Goal: Find specific fact: Find specific fact

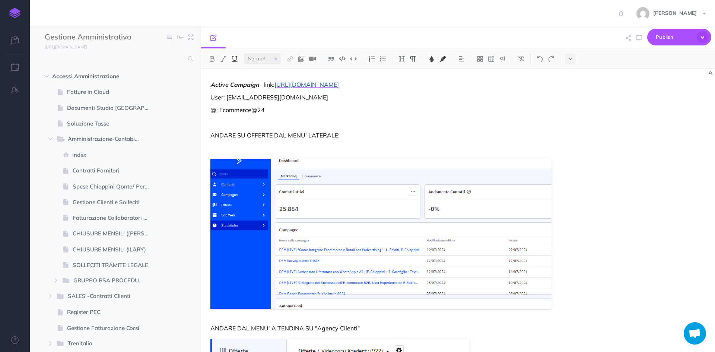
select select "null"
click at [88, 64] on input "text" at bounding box center [114, 58] width 139 height 13
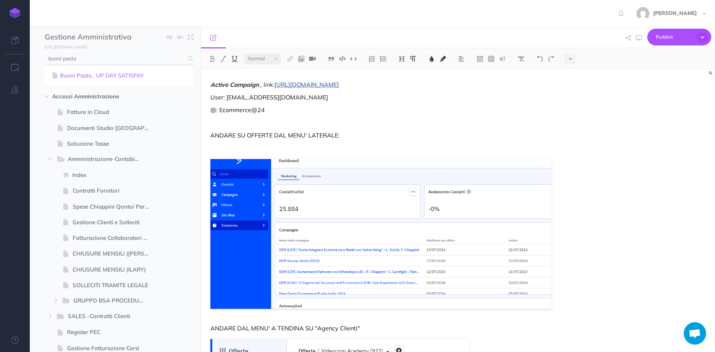
type input "buoni pasto"
click at [107, 75] on link "Buoni Pasto_ UP DAY SATISPAY" at bounding box center [118, 75] width 137 height 9
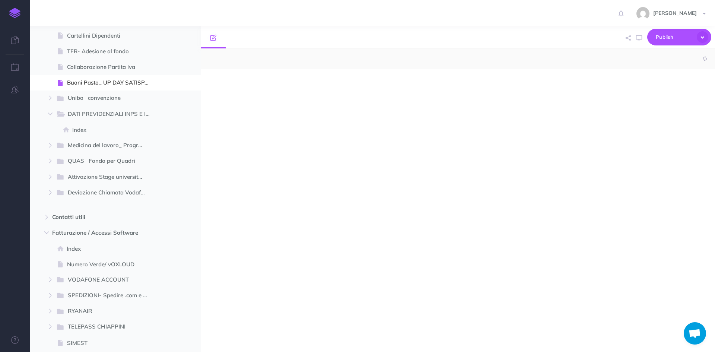
scroll to position [536, 0]
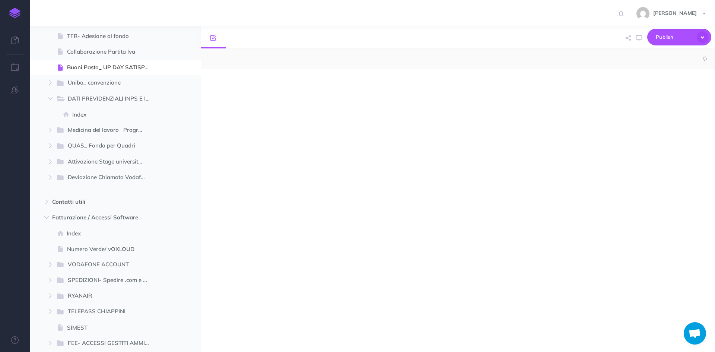
select select "null"
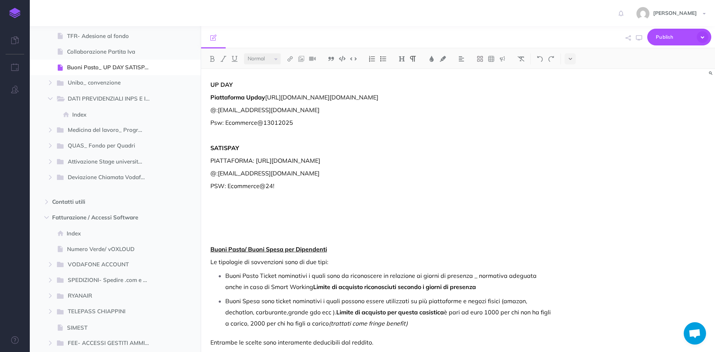
drag, startPoint x: 357, startPoint y: 189, endPoint x: 254, endPoint y: 185, distance: 102.8
click at [255, 165] on p "PIATTAFORMA: [URL][DOMAIN_NAME]" at bounding box center [380, 160] width 341 height 9
drag, startPoint x: 258, startPoint y: 188, endPoint x: 355, endPoint y: 189, distance: 97.5
click at [380, 182] on div "UP DAY Piattaforma Upday [URL][DOMAIN_NAME][DOMAIN_NAME] @:[EMAIL_ADDRESS][DOMA…" at bounding box center [381, 322] width 360 height 506
drag, startPoint x: 353, startPoint y: 189, endPoint x: 256, endPoint y: 187, distance: 97.2
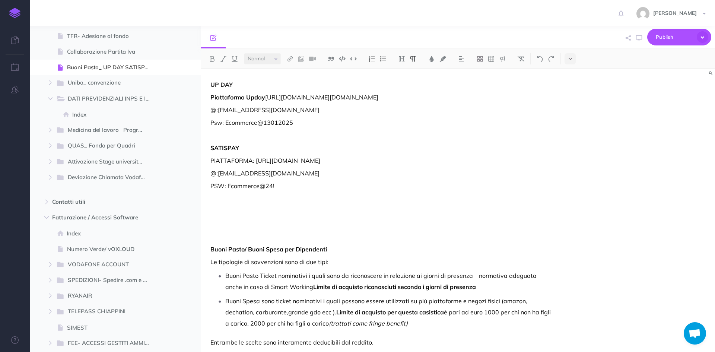
click at [256, 165] on p "PIATTAFORMA: [URL][DOMAIN_NAME]" at bounding box center [380, 160] width 341 height 9
drag, startPoint x: 319, startPoint y: 203, endPoint x: 218, endPoint y: 199, distance: 101.3
click at [218, 178] on p "@:[EMAIL_ADDRESS][DOMAIN_NAME]" at bounding box center [380, 173] width 341 height 9
copy p "[EMAIL_ADDRESS][DOMAIN_NAME]"
drag, startPoint x: 271, startPoint y: 214, endPoint x: 228, endPoint y: 213, distance: 42.9
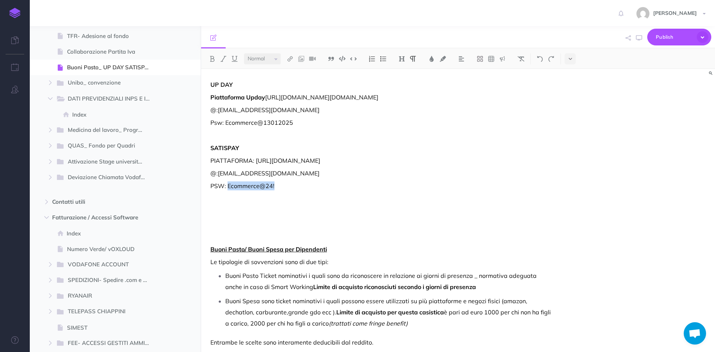
click at [228, 190] on p "PSW: Ecommerce@24!" at bounding box center [380, 185] width 341 height 9
copy p "Ecommerce@24!"
